Goal: Task Accomplishment & Management: Manage account settings

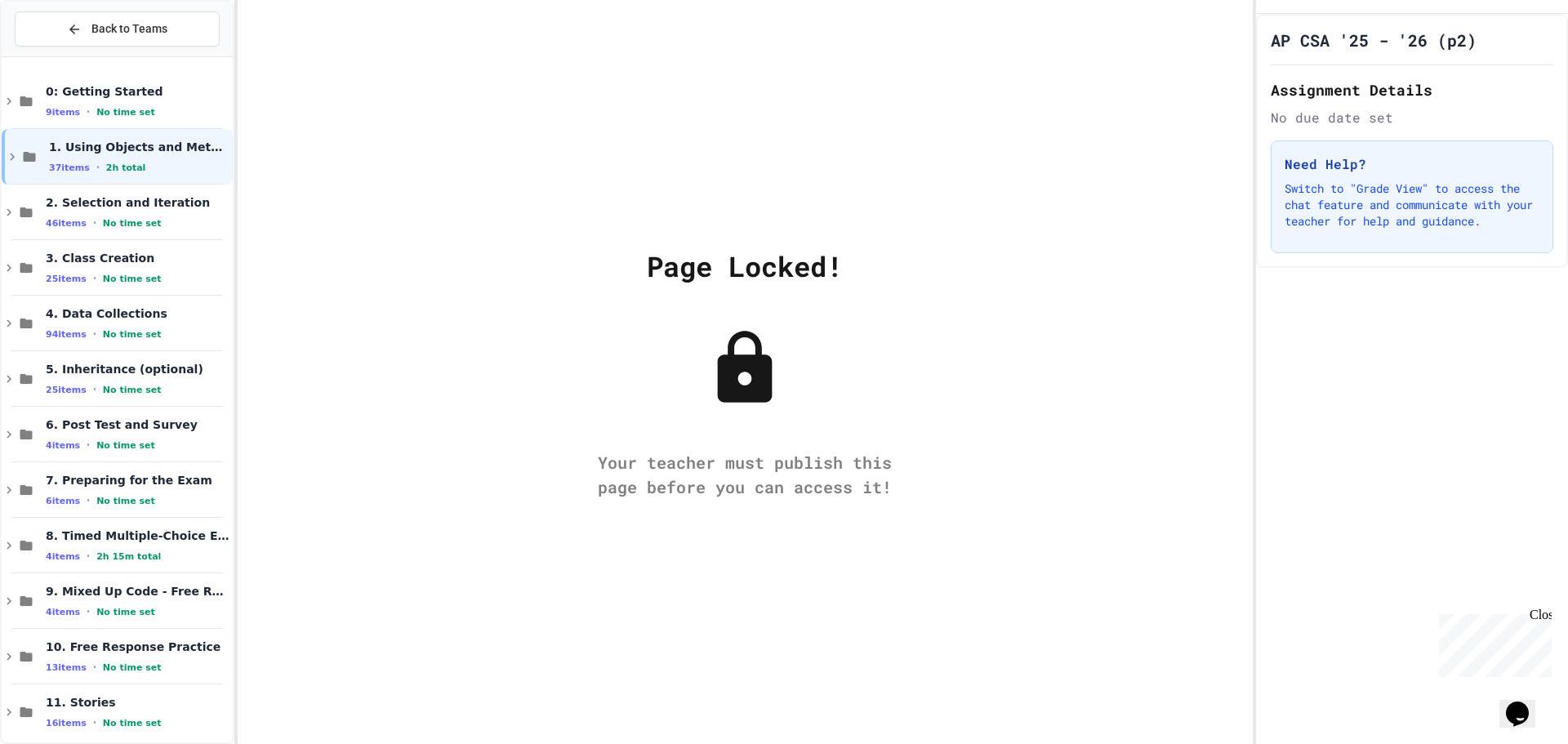
scroll to position [14, 0]
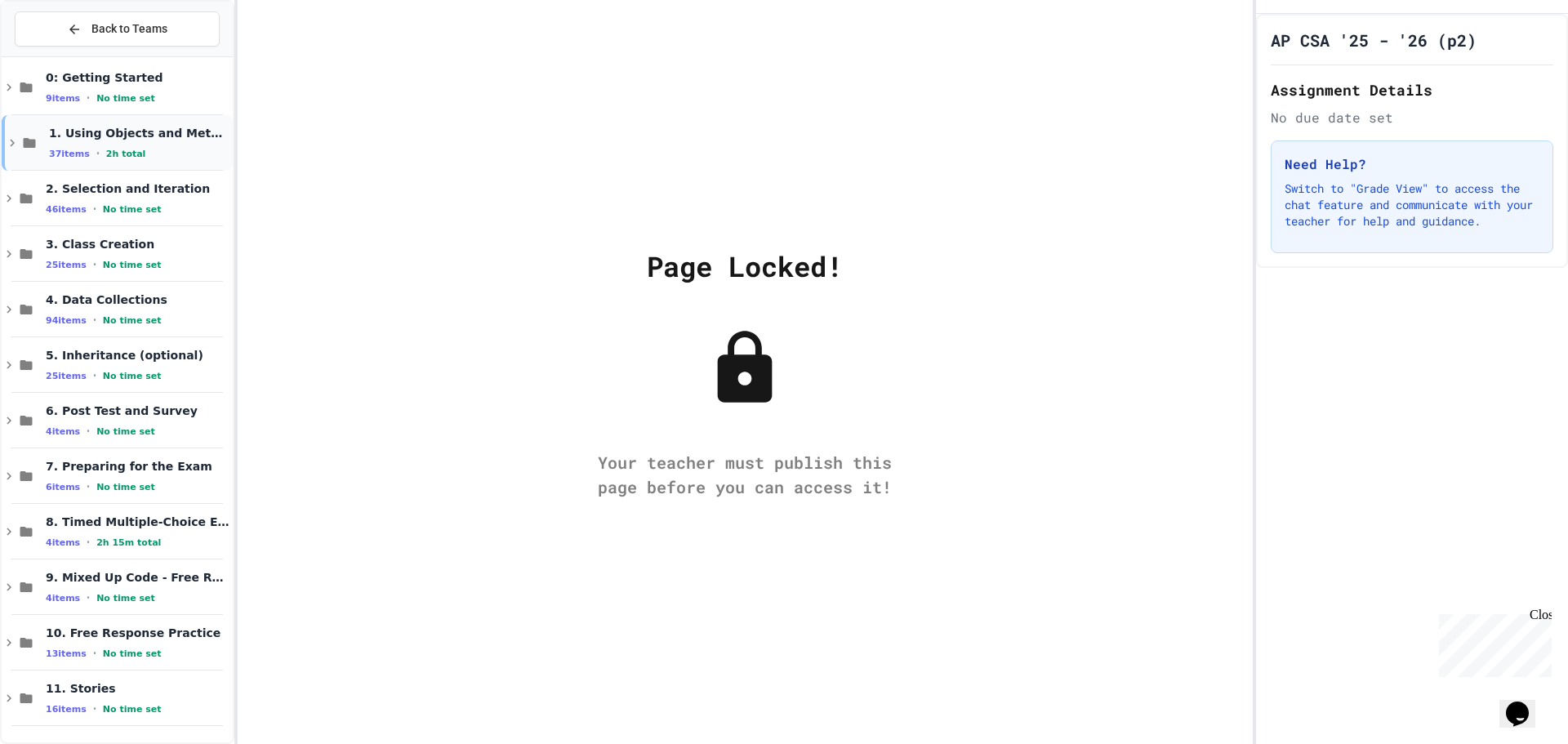
click at [18, 146] on icon at bounding box center [12, 142] width 14 height 14
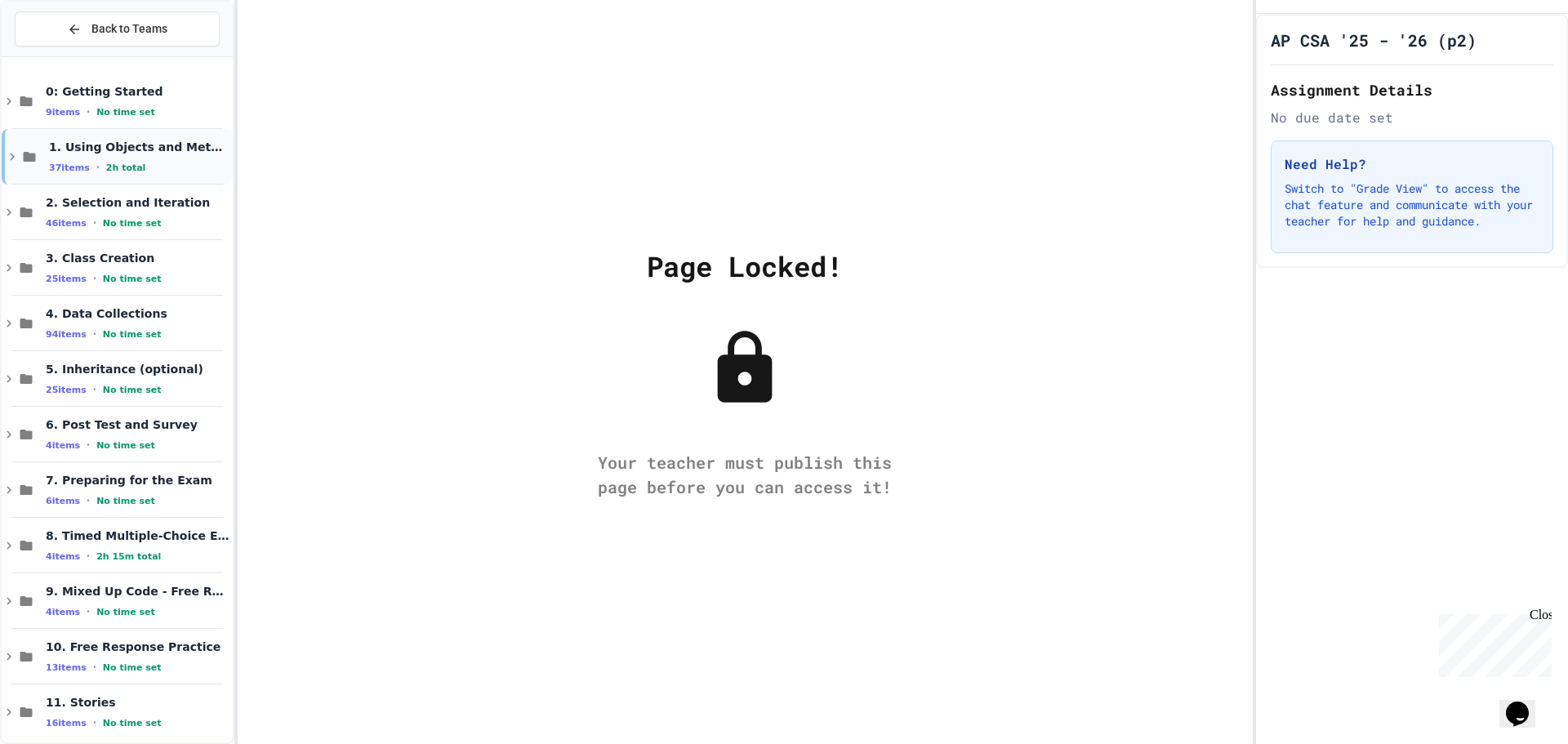
click at [10, 157] on icon at bounding box center [12, 157] width 14 height 14
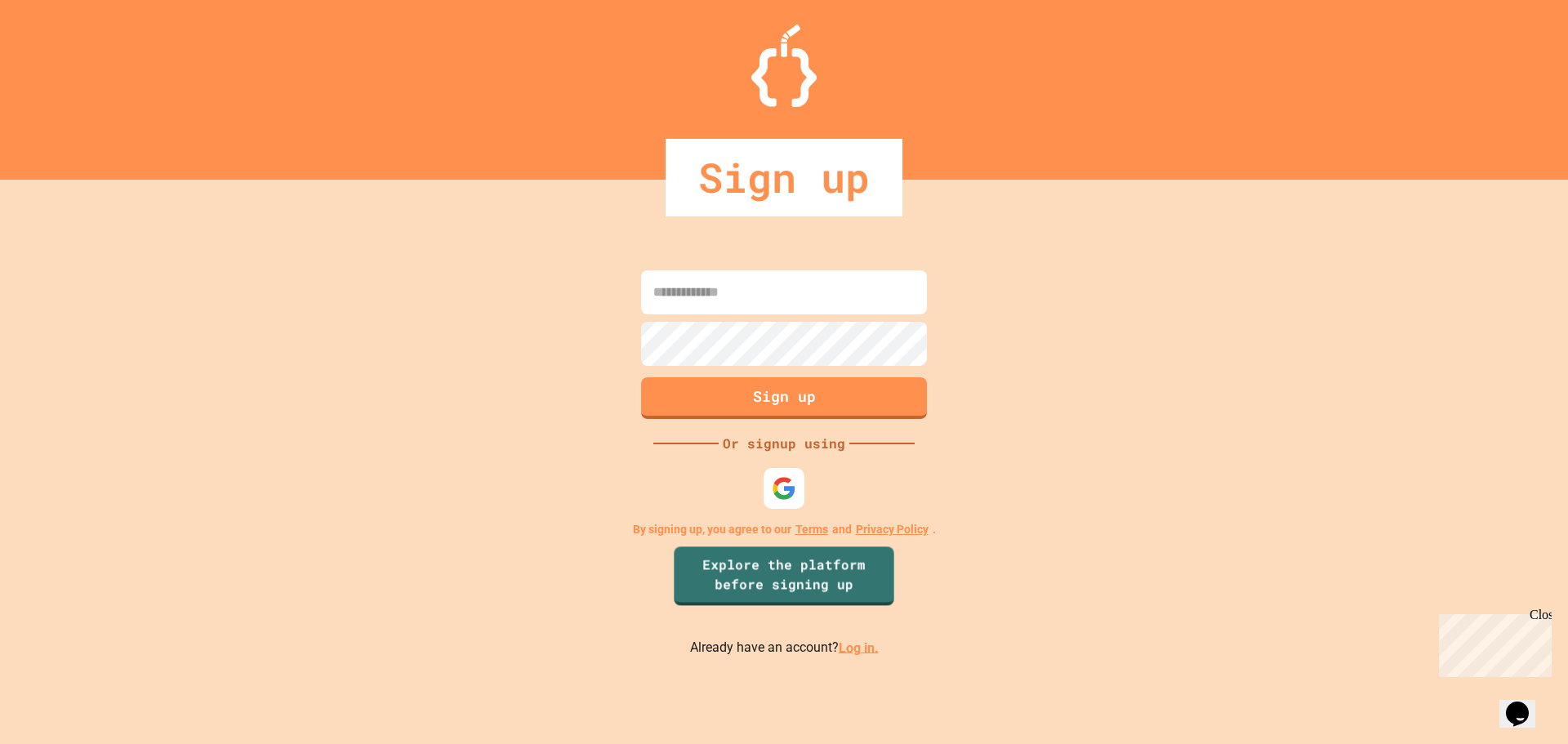
click at [856, 656] on link "Log in." at bounding box center [859, 647] width 40 height 15
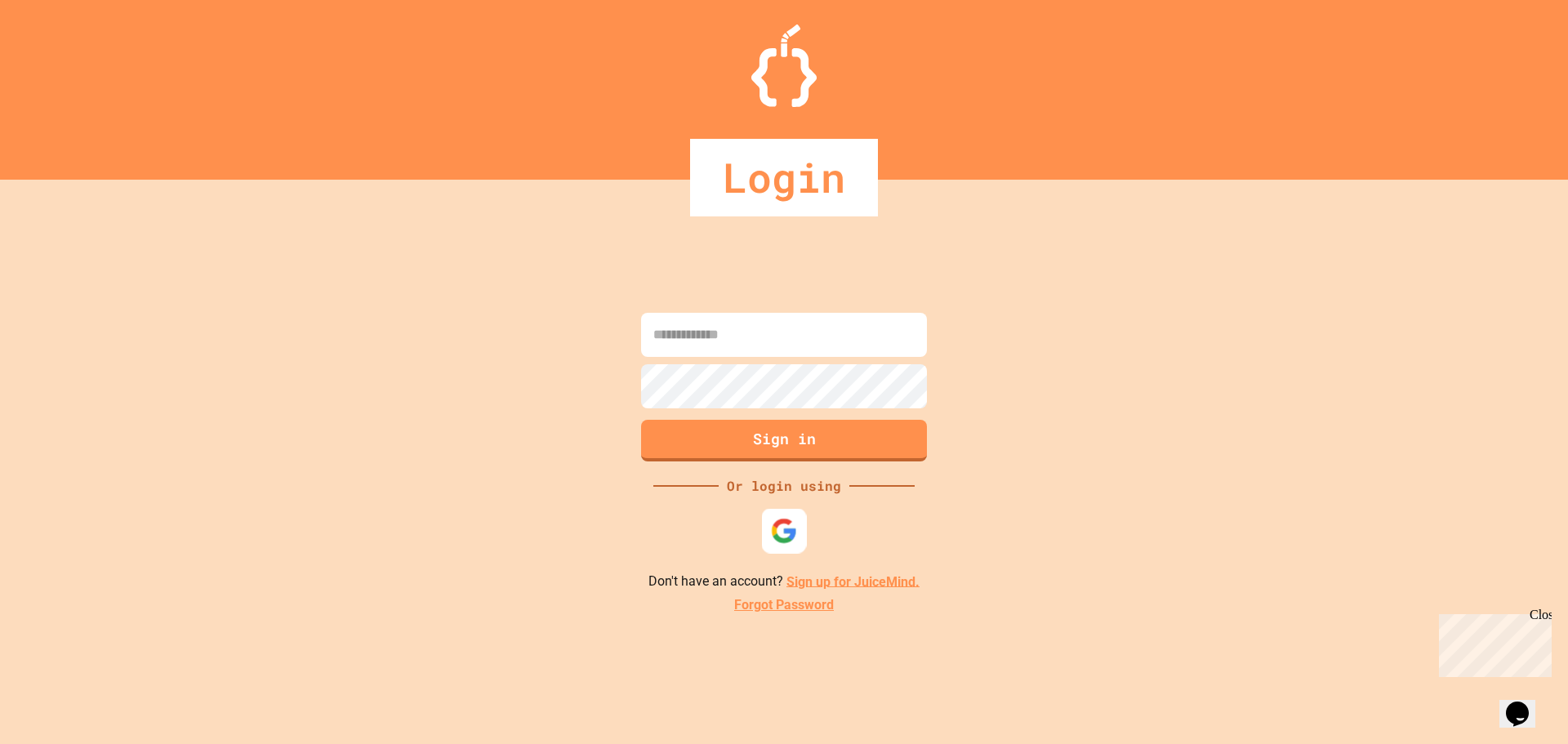
click at [786, 535] on img at bounding box center [784, 531] width 27 height 27
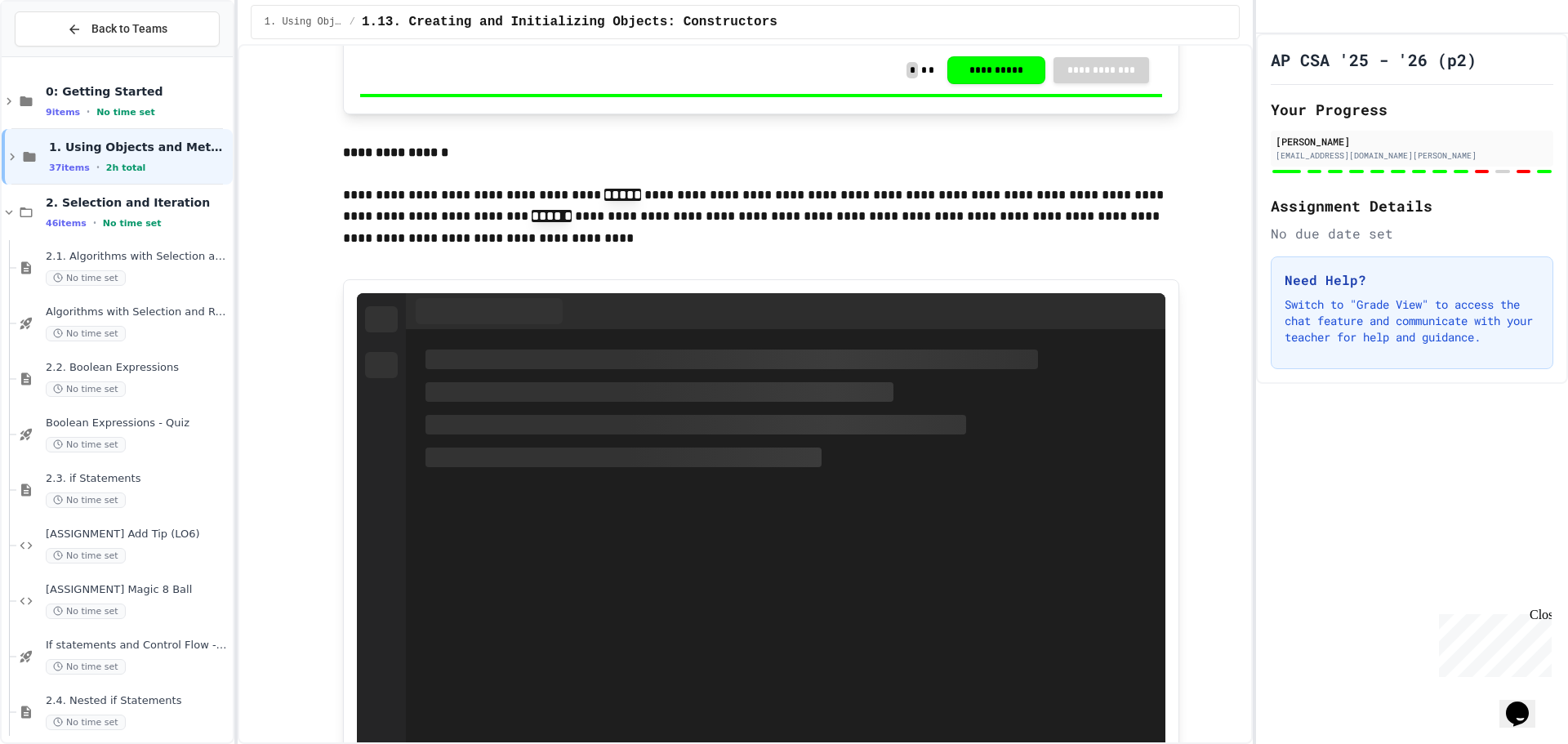
scroll to position [2697, 0]
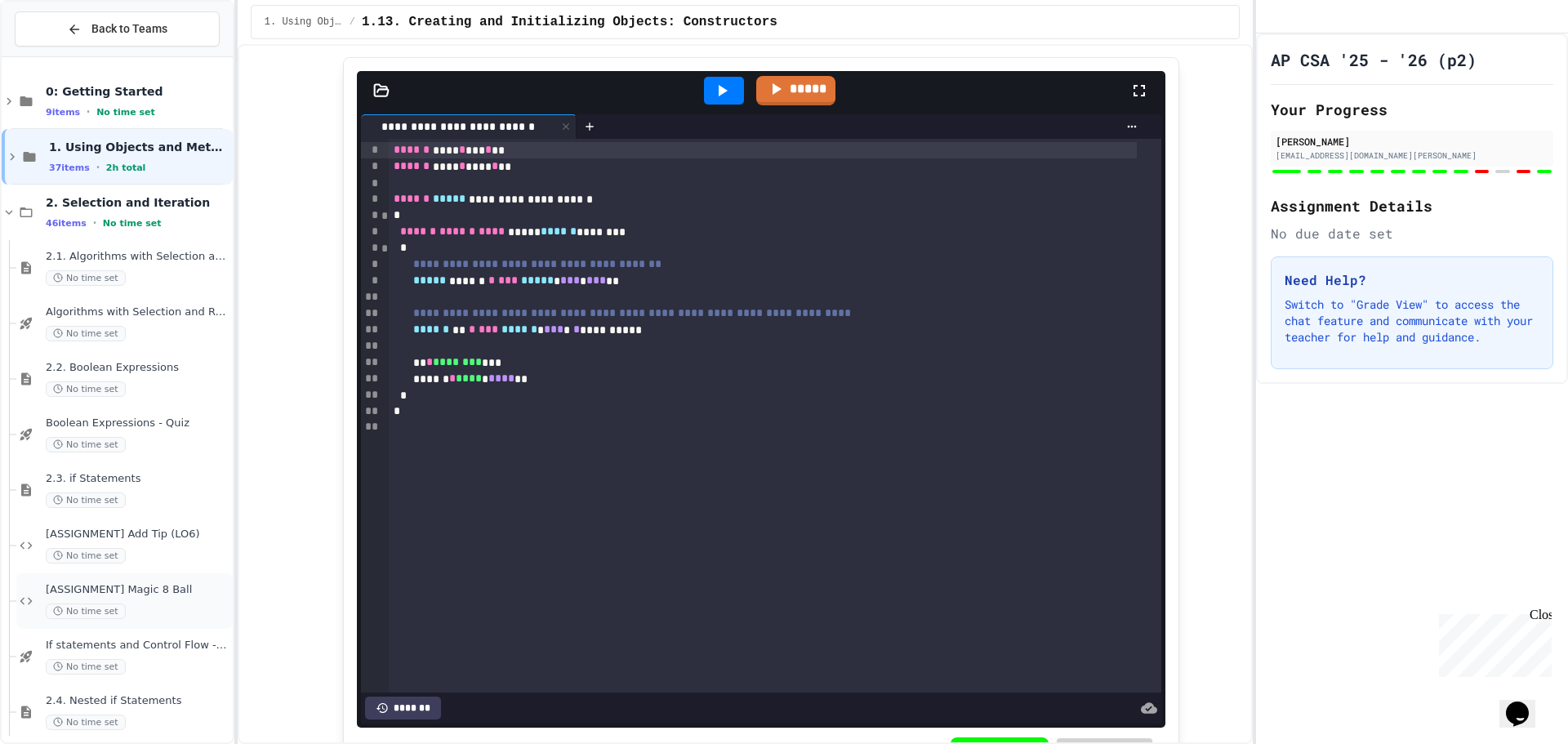
click at [168, 587] on span "[ASSIGNMENT] Magic 8 Ball" at bounding box center [137, 590] width 183 height 14
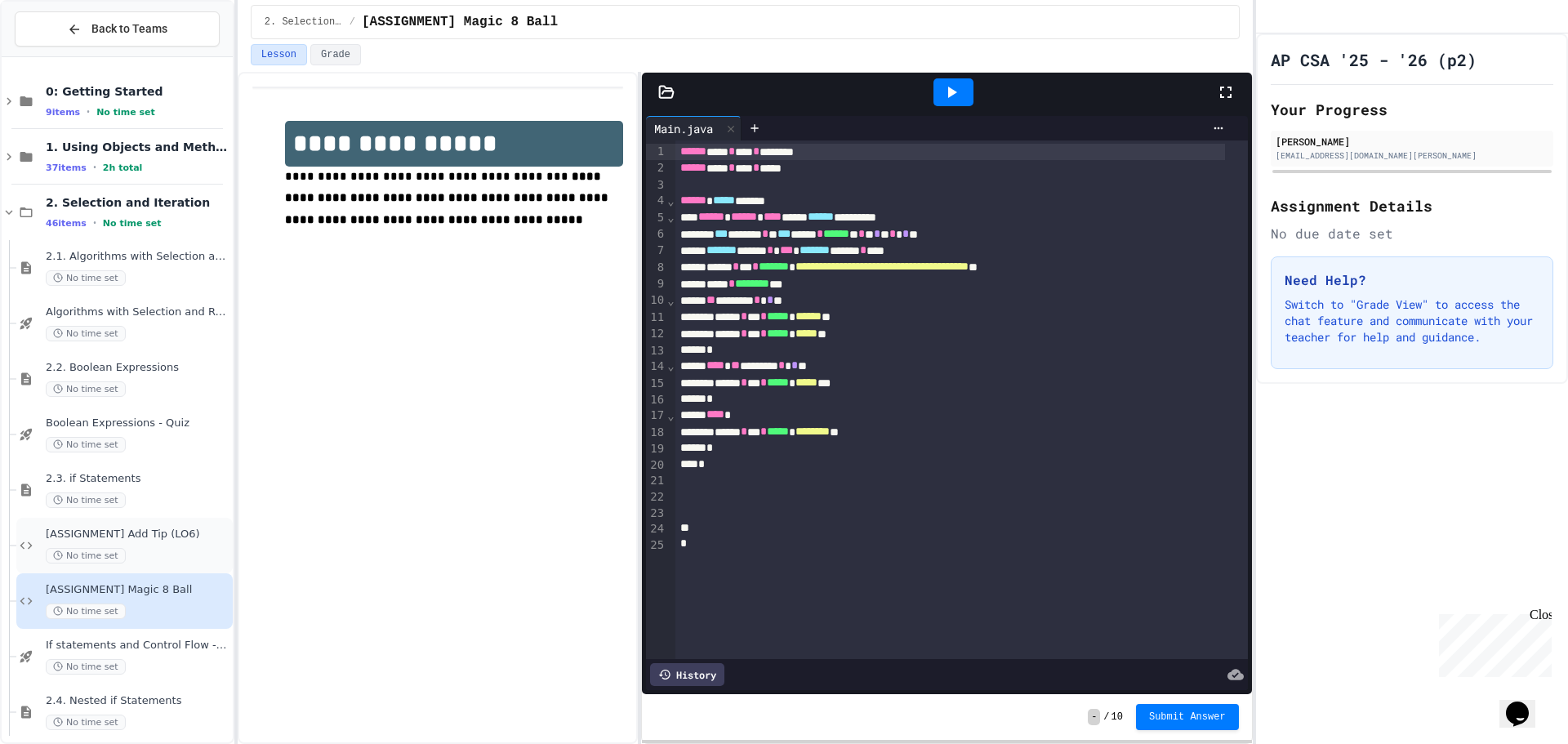
click at [171, 546] on div "[ASSIGNMENT] Add Tip (LO6) No time set" at bounding box center [137, 545] width 183 height 36
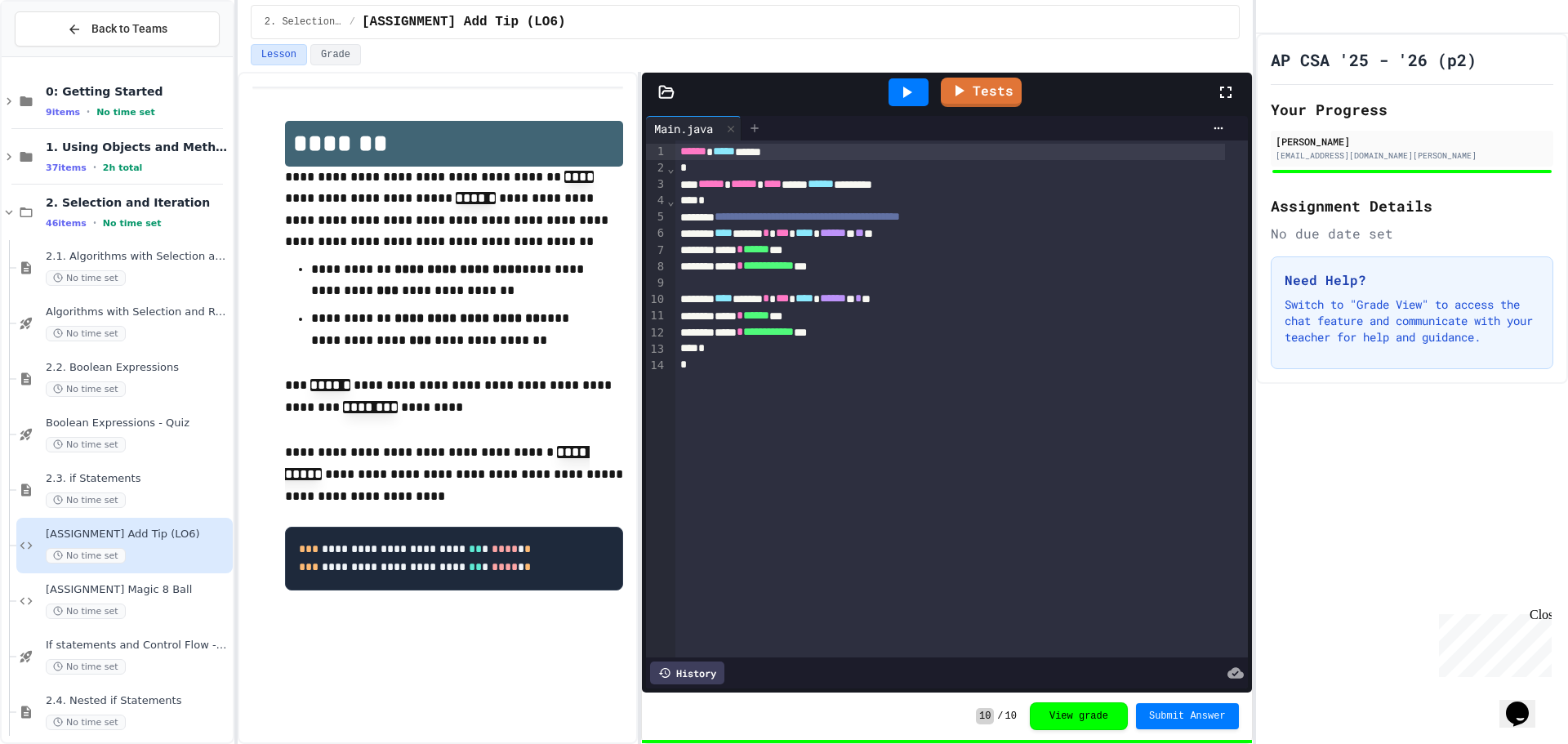
click at [761, 126] on icon at bounding box center [755, 129] width 13 height 13
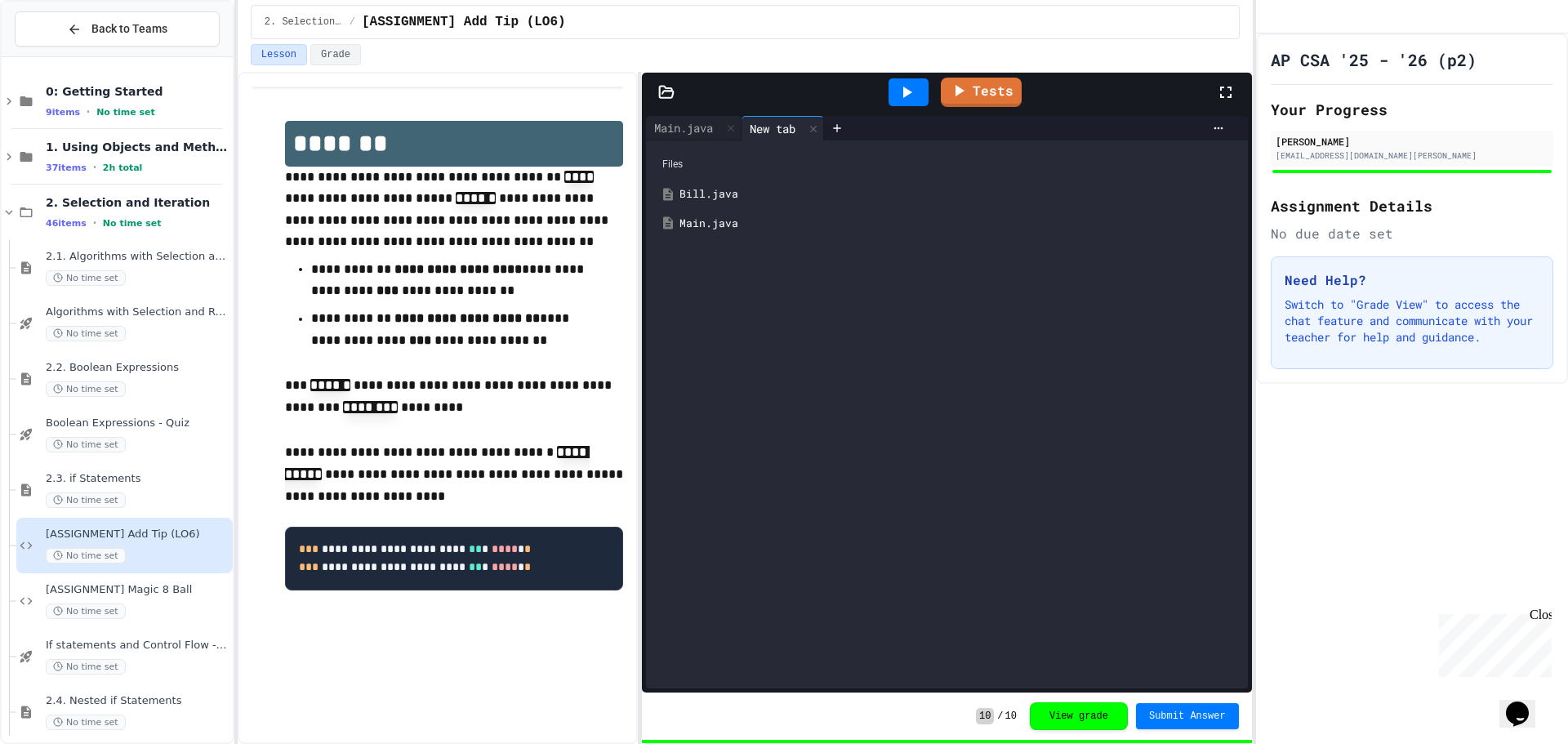
click at [751, 199] on div "Bill.java" at bounding box center [958, 194] width 558 height 16
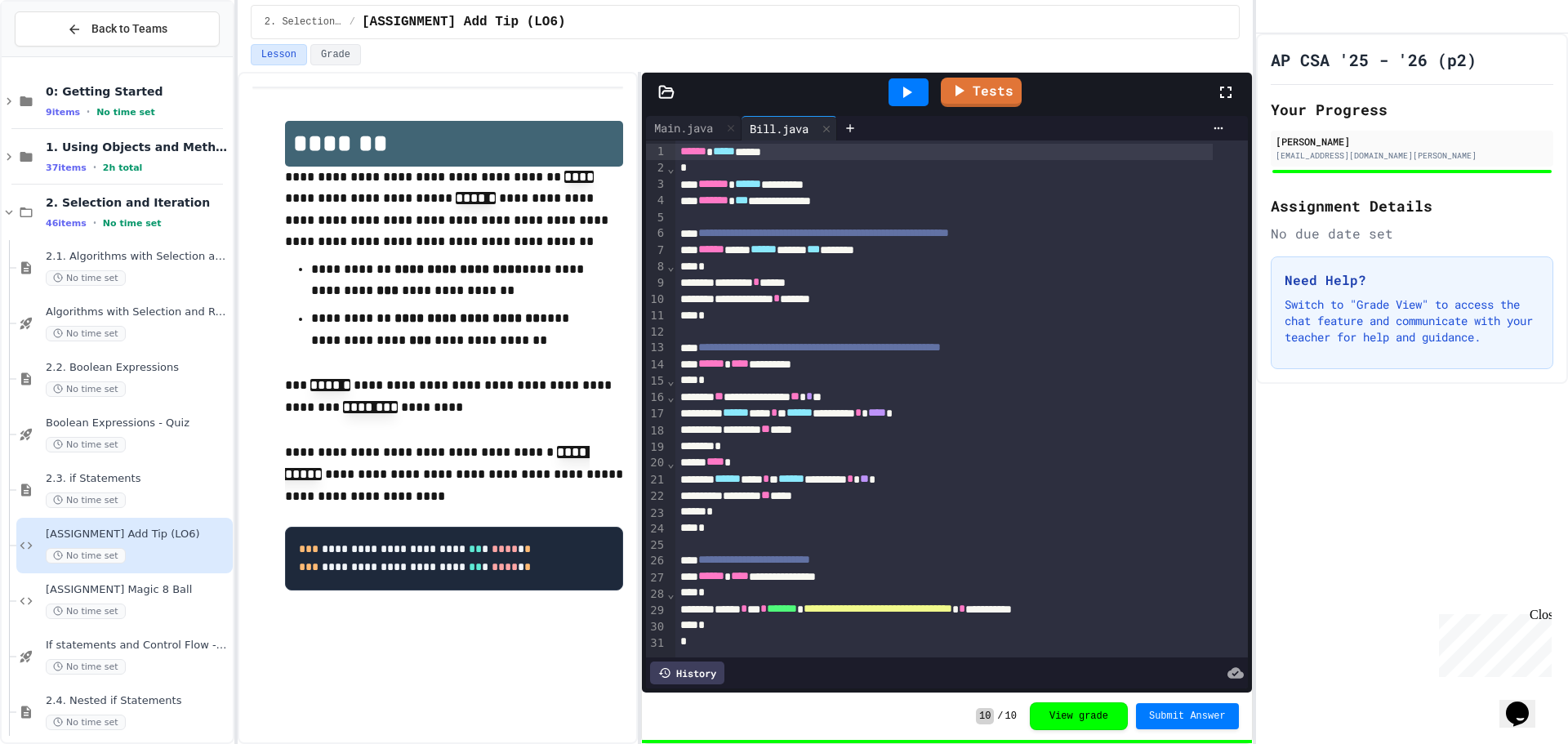
scroll to position [21, 0]
click at [8, 155] on icon at bounding box center [8, 157] width 14 height 14
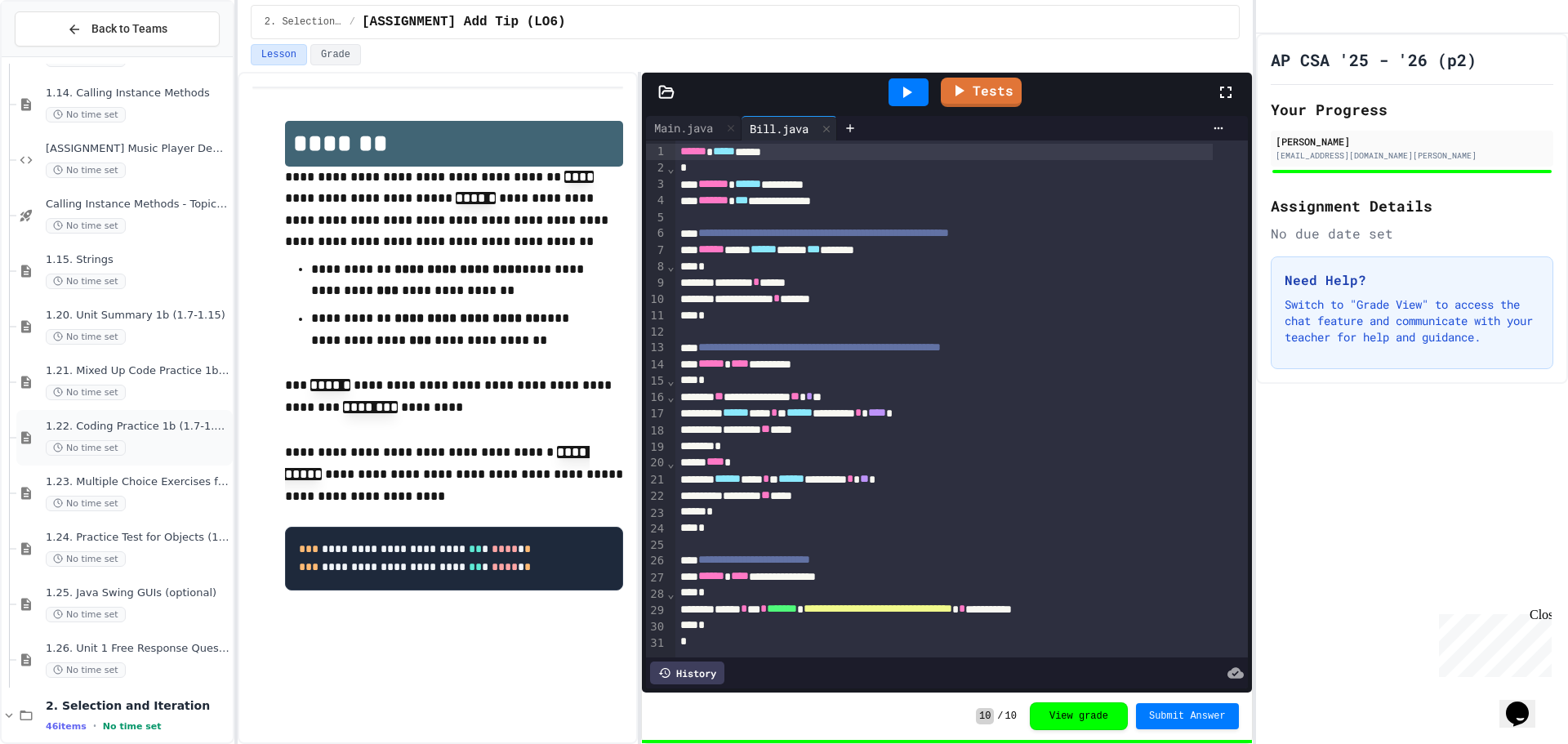
scroll to position [1471, 0]
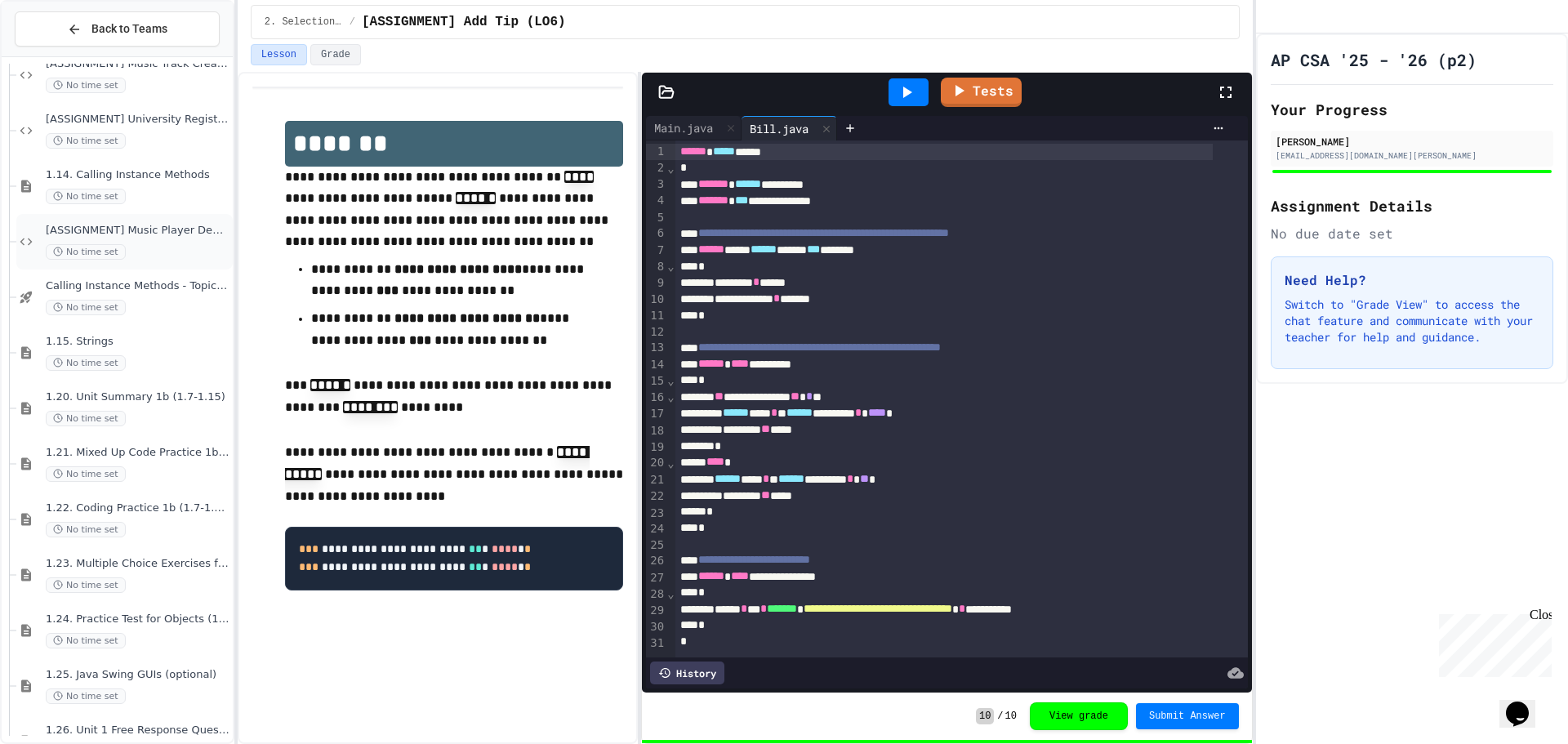
click at [174, 242] on div "[ASSIGNMENT] Music Player Debugger (LO3) No time set" at bounding box center [137, 242] width 183 height 36
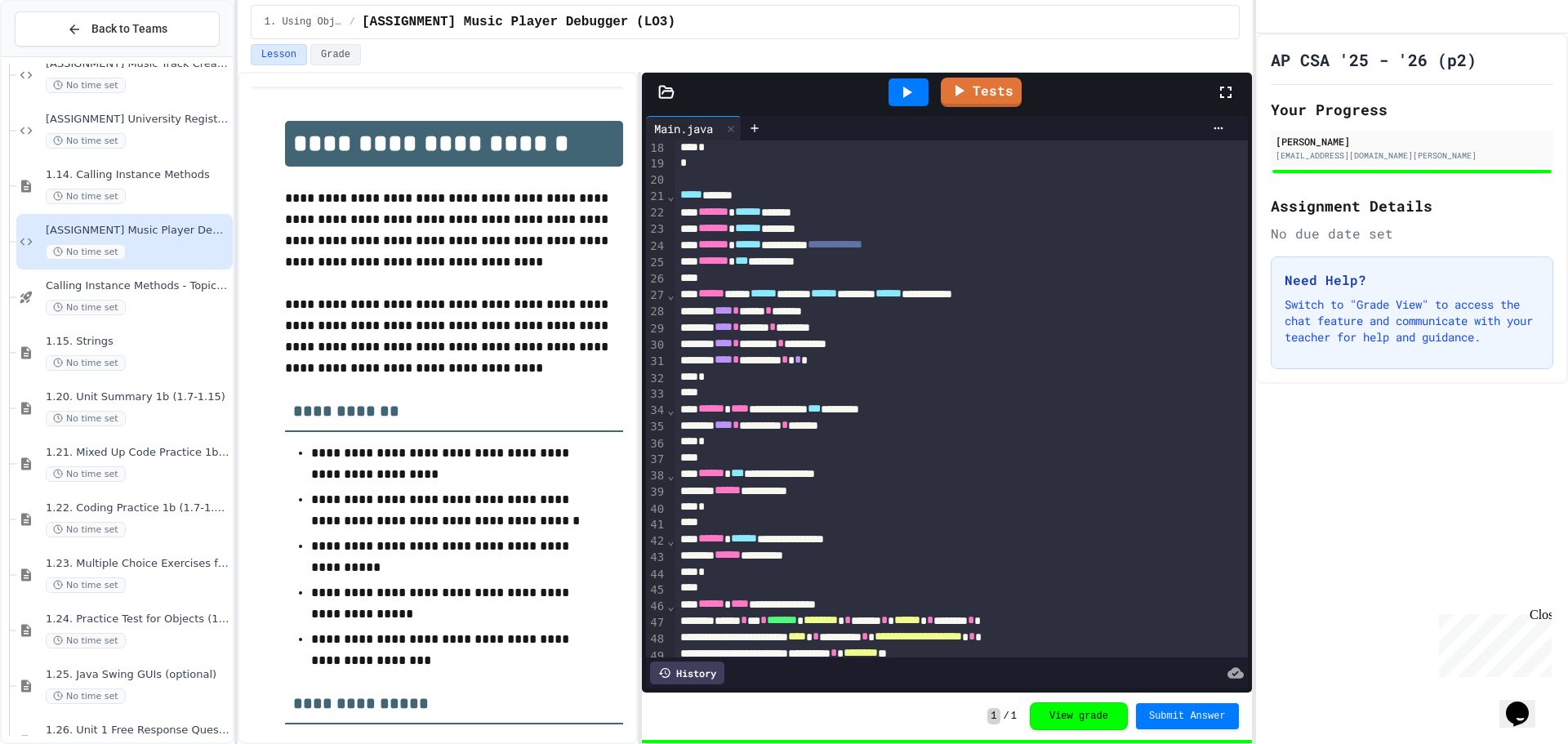
scroll to position [327, 0]
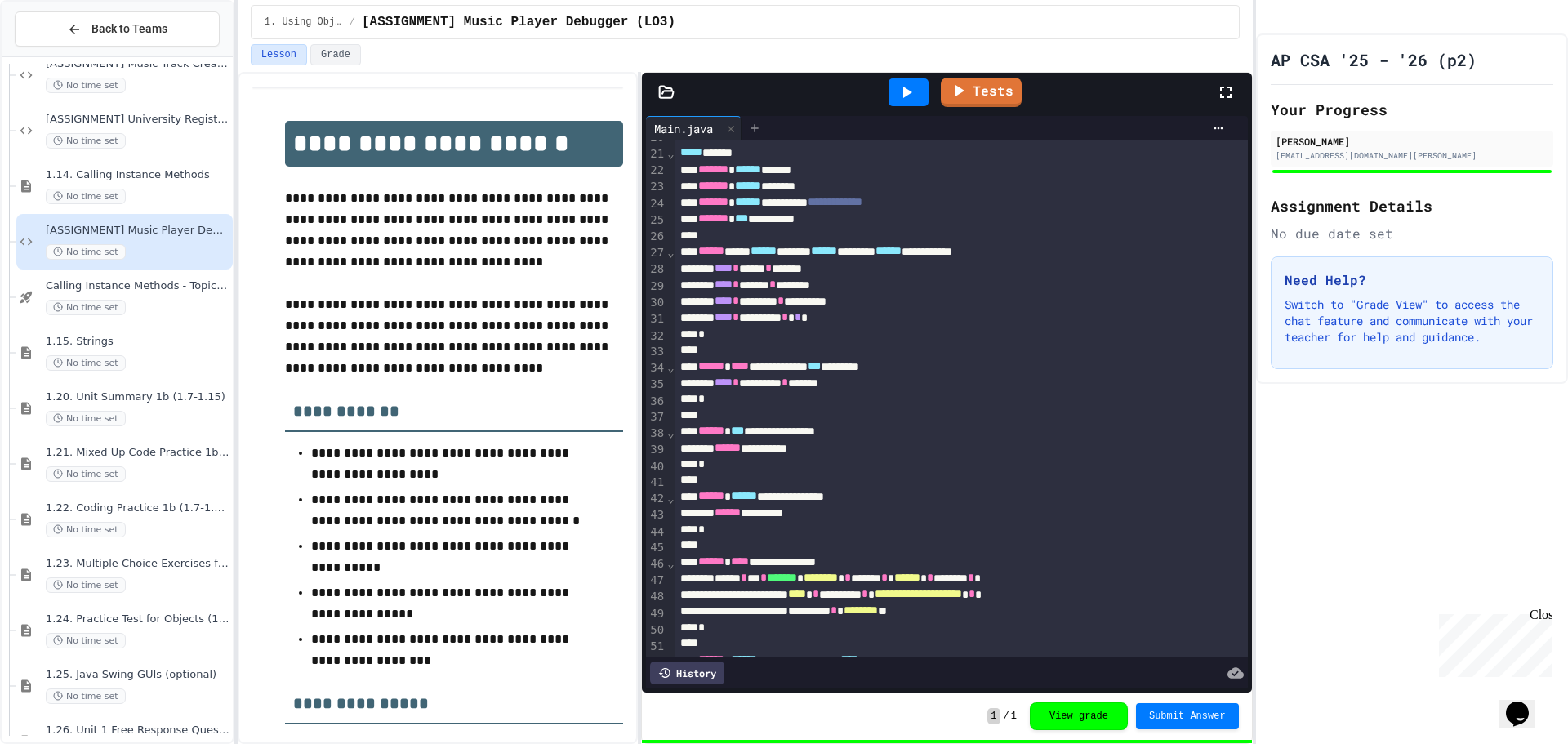
click at [757, 123] on icon at bounding box center [755, 129] width 13 height 13
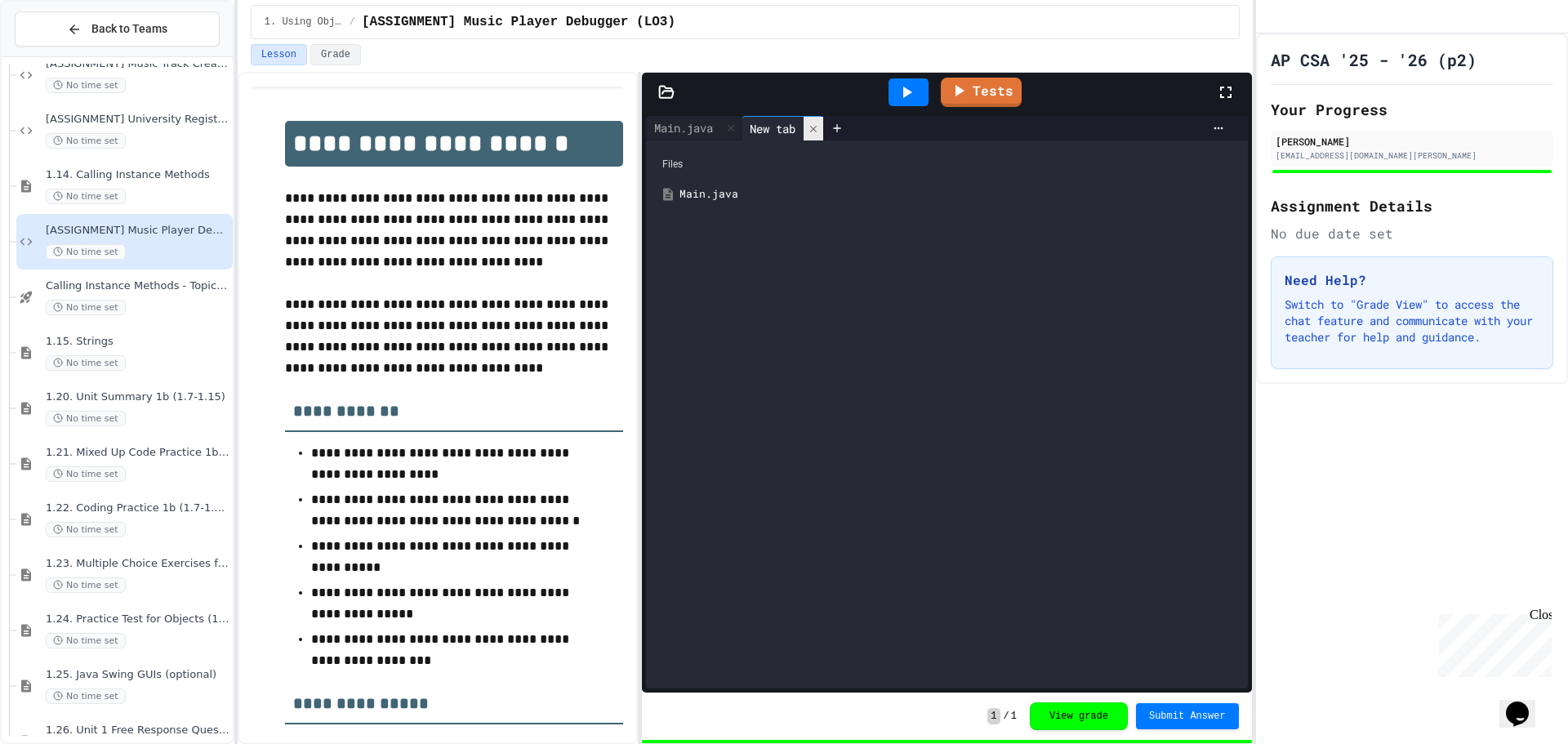
click at [817, 130] on icon at bounding box center [813, 129] width 7 height 7
